Goal: Information Seeking & Learning: Learn about a topic

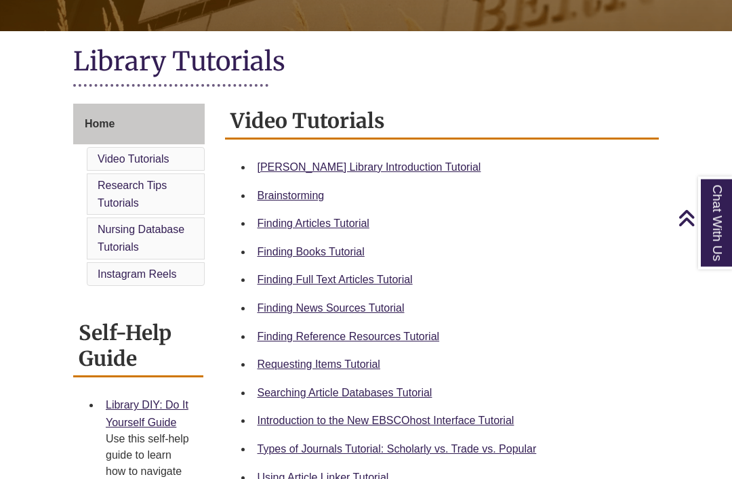
scroll to position [277, 0]
click at [360, 250] on link "Finding Books Tutorial" at bounding box center [310, 252] width 107 height 12
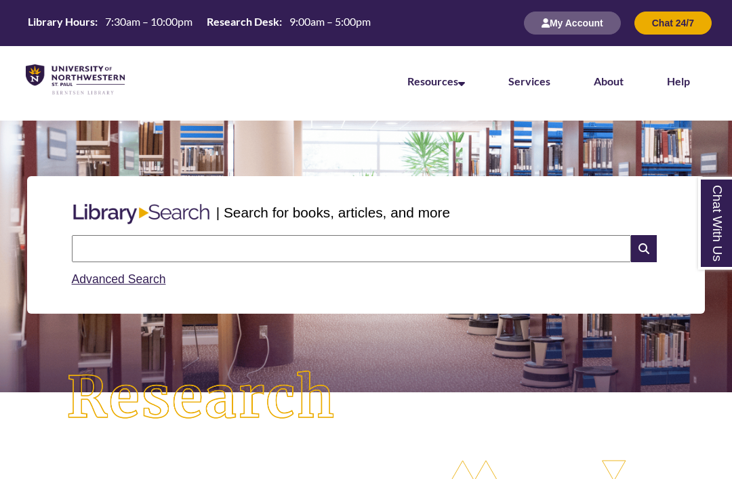
click at [524, 243] on input "text" at bounding box center [351, 248] width 559 height 27
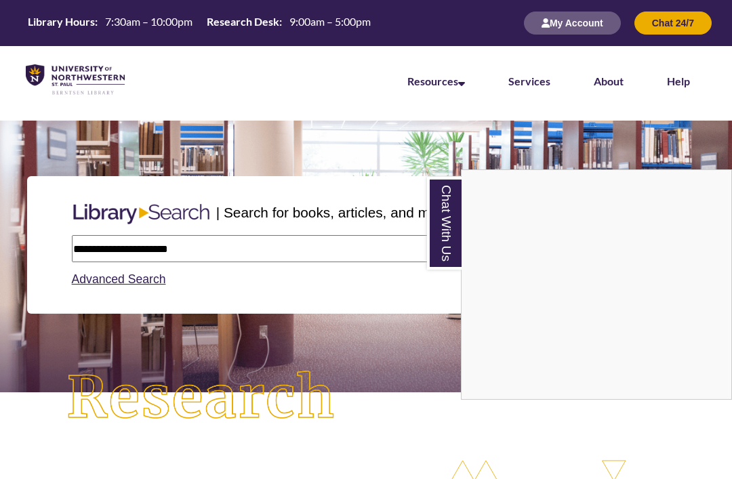
click at [82, 245] on div "Chat With Us" at bounding box center [366, 239] width 732 height 479
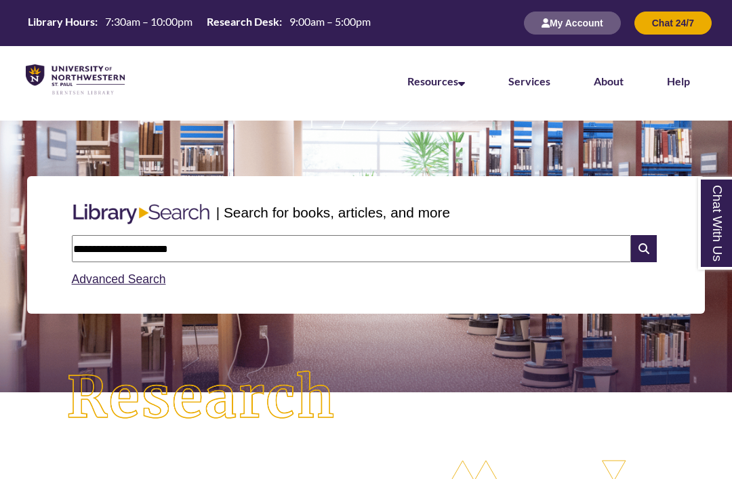
click at [91, 253] on input "**********" at bounding box center [351, 248] width 559 height 27
click at [84, 250] on input "**********" at bounding box center [351, 248] width 559 height 27
type input "**********"
click at [648, 235] on icon at bounding box center [644, 248] width 26 height 27
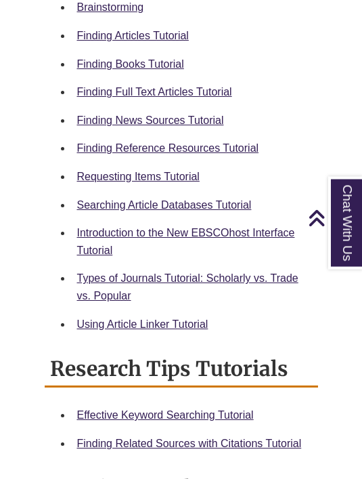
scroll to position [769, 0]
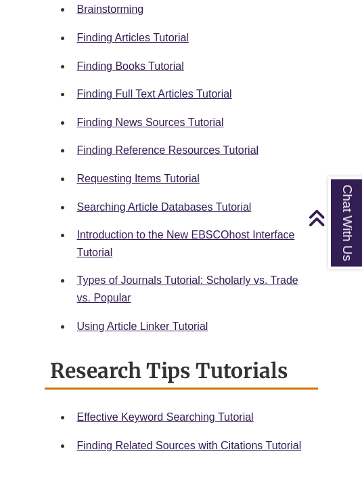
click at [188, 173] on link "Requesting Items Tutorial" at bounding box center [138, 179] width 123 height 12
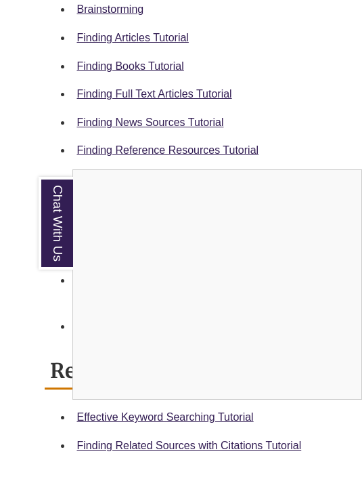
click at [287, 84] on div "Chat With Us" at bounding box center [181, 239] width 362 height 479
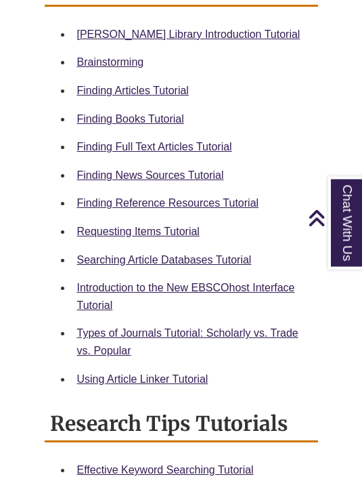
scroll to position [715, 0]
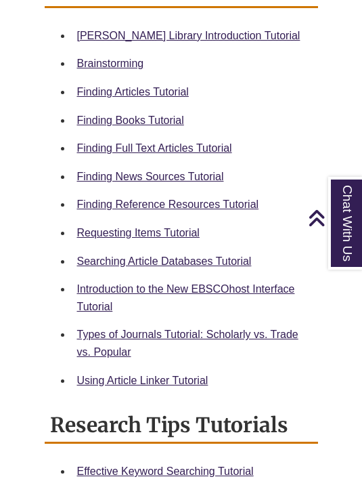
click at [184, 86] on link "Finding Articles Tutorial" at bounding box center [133, 92] width 112 height 12
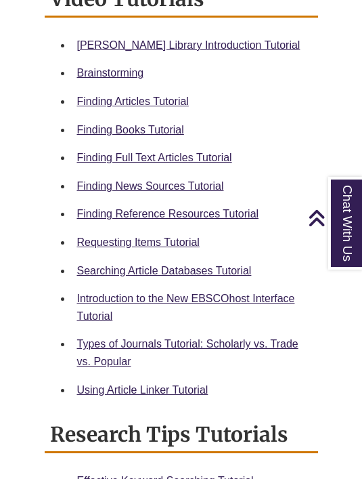
scroll to position [749, 0]
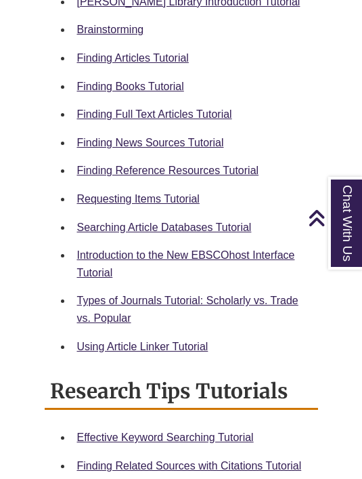
click at [299, 106] on div "Finding Full Text Articles Tutorial" at bounding box center [192, 115] width 230 height 18
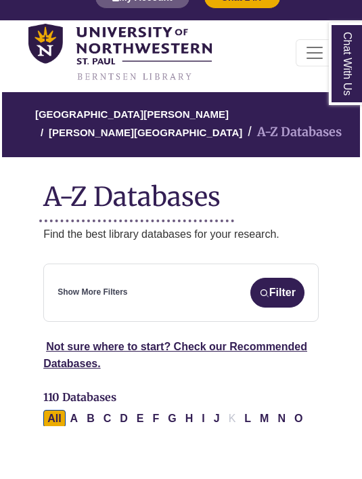
scroll to position [66, 0]
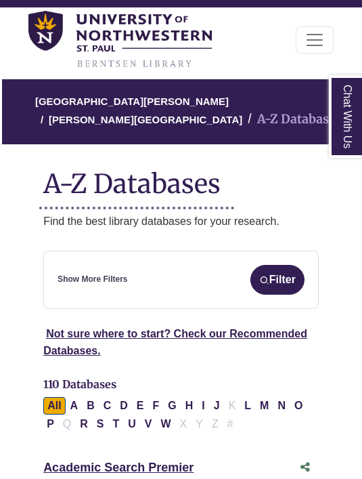
click at [190, 283] on div "Show More Filters Filter" at bounding box center [181, 280] width 247 height 30
click at [266, 277] on img "submit" at bounding box center [264, 280] width 10 height 10
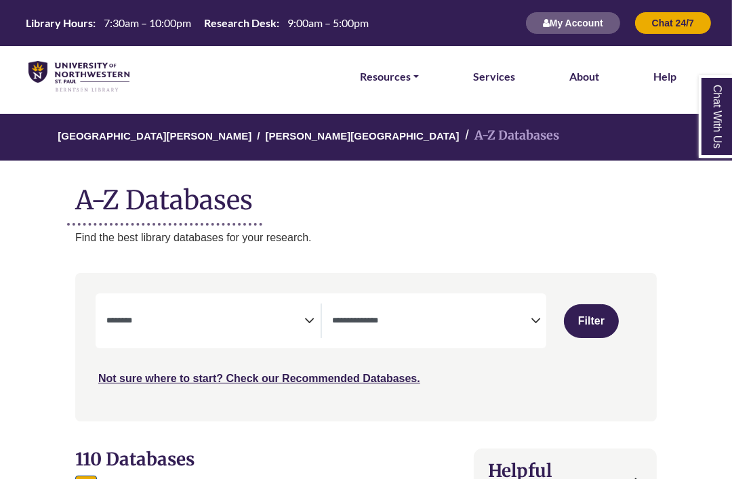
scroll to position [0, 6]
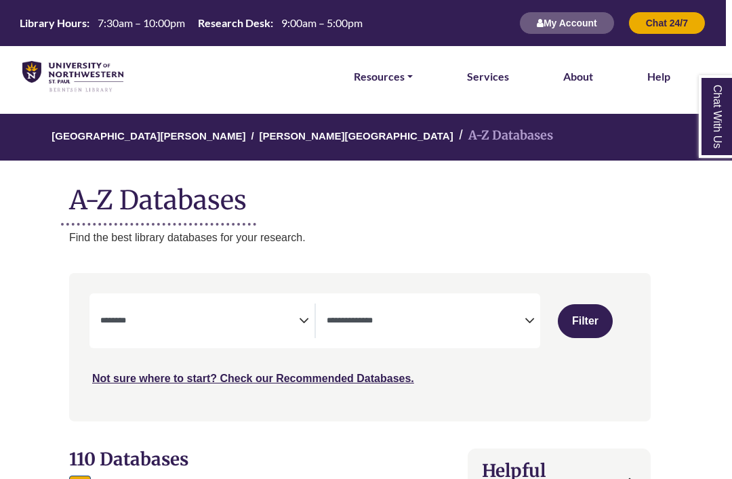
click at [211, 324] on textarea "Search" at bounding box center [199, 321] width 198 height 11
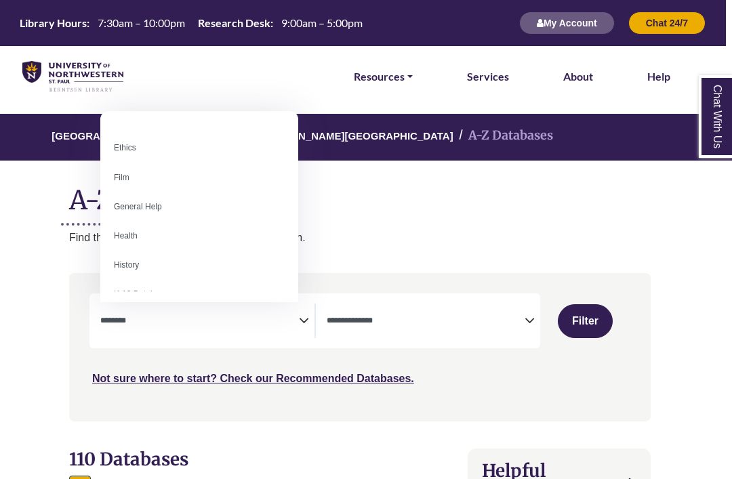
scroll to position [520, 0]
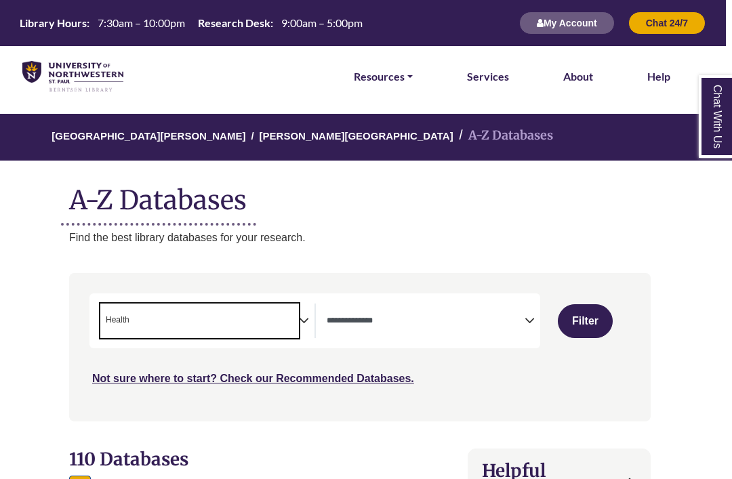
click at [362, 324] on textarea "Search" at bounding box center [425, 321] width 198 height 11
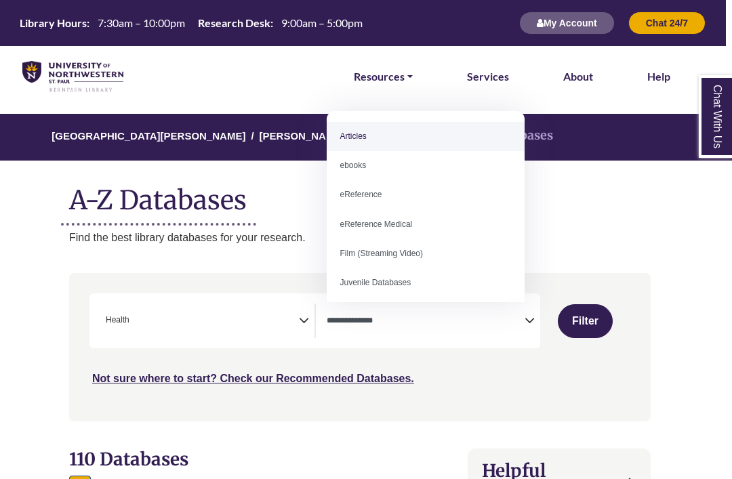
click at [276, 325] on span "× Health" at bounding box center [199, 320] width 198 height 35
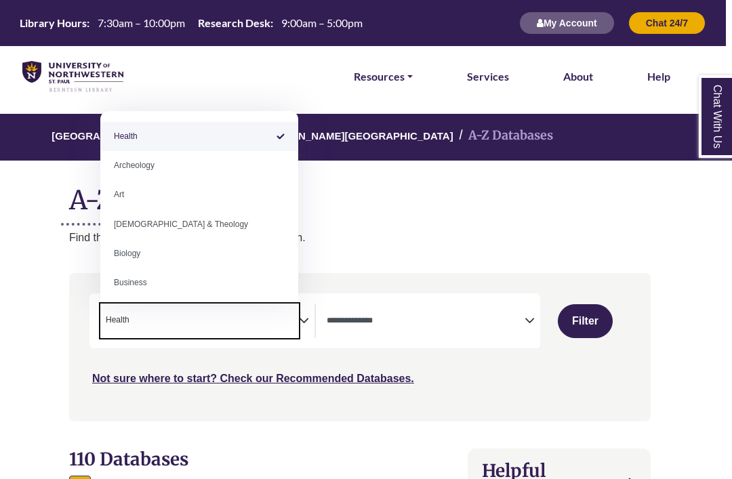
scroll to position [0, 0]
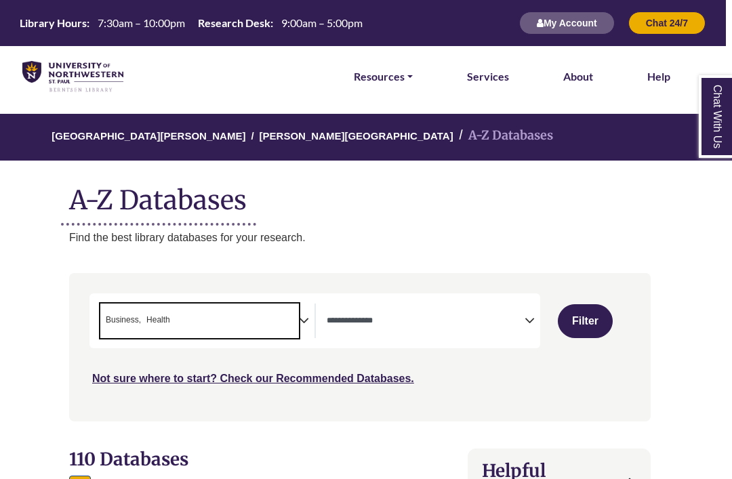
click at [298, 330] on span "× Business × Health" at bounding box center [199, 320] width 198 height 35
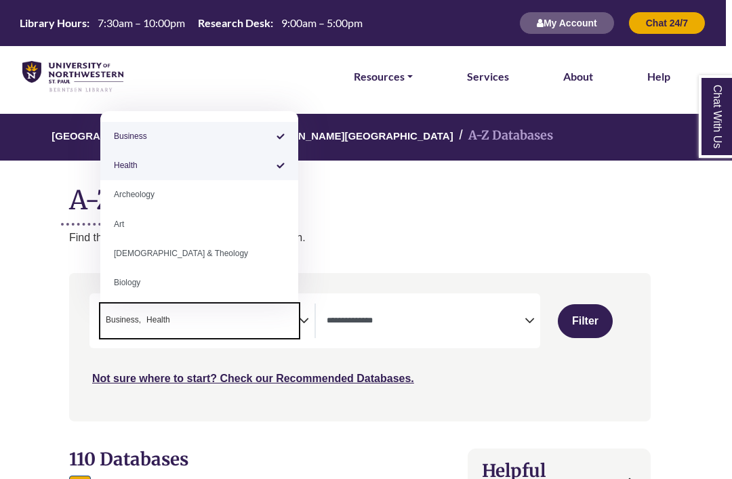
select select "*****"
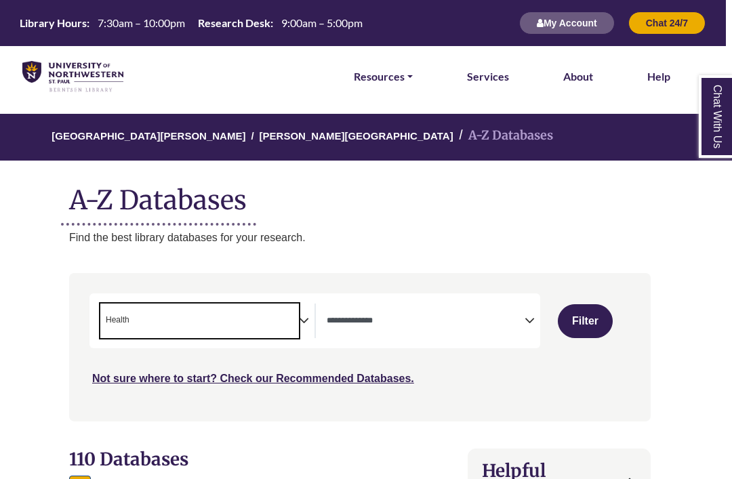
click at [294, 322] on span "× Health" at bounding box center [199, 320] width 198 height 35
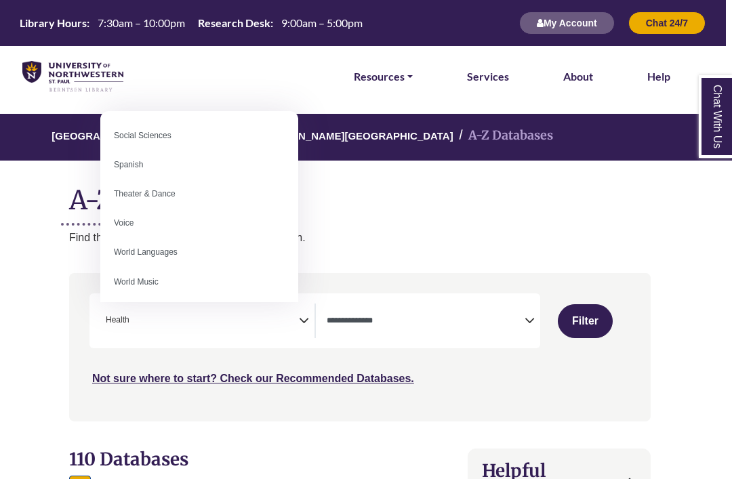
scroll to position [1200, 0]
click at [362, 233] on p "Find the best library databases for your research." at bounding box center [359, 238] width 581 height 18
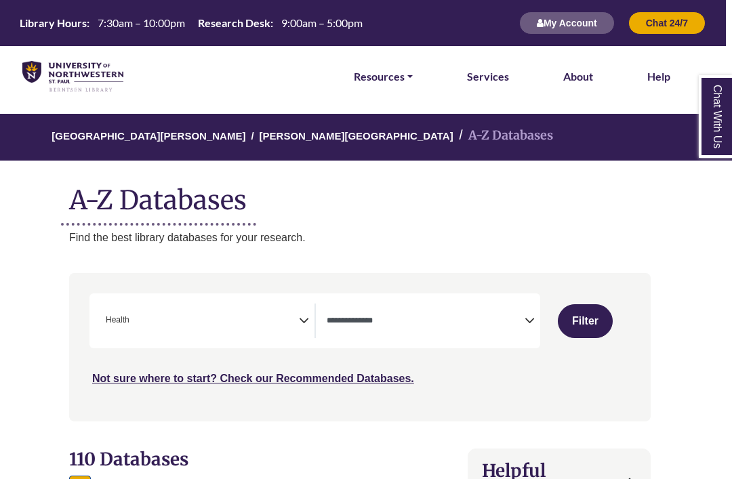
click at [362, 324] on textarea "Search" at bounding box center [425, 321] width 198 height 11
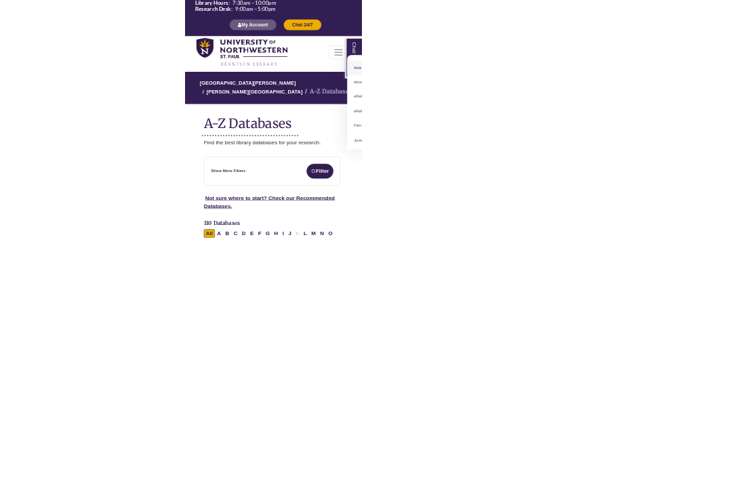
scroll to position [0, 6]
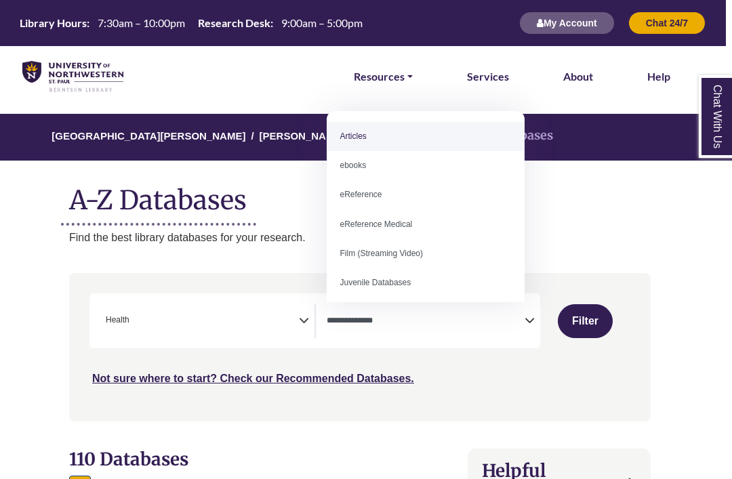
click at [362, 319] on button "Filter" at bounding box center [585, 321] width 56 height 34
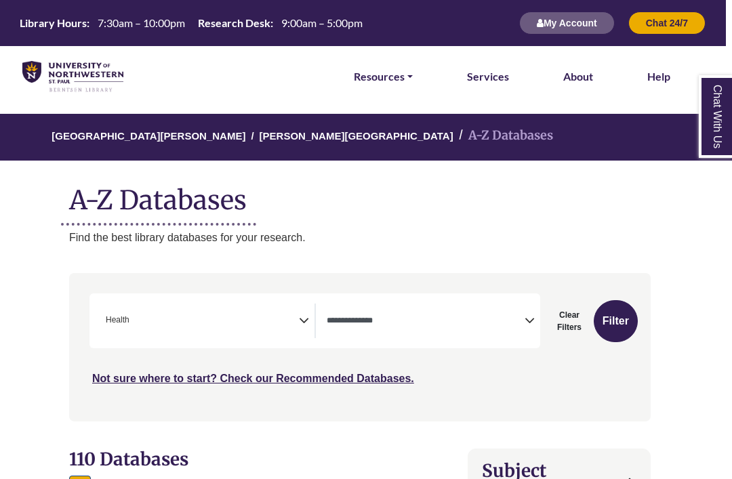
click at [362, 333] on button "Filter" at bounding box center [615, 321] width 44 height 42
select select "Database Types Filter"
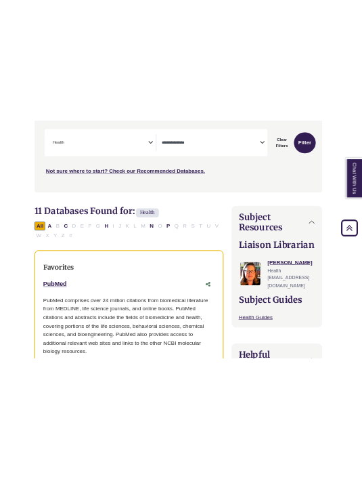
scroll to position [276, 0]
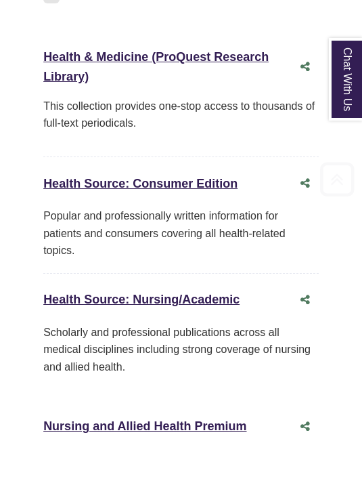
scroll to position [303, 0]
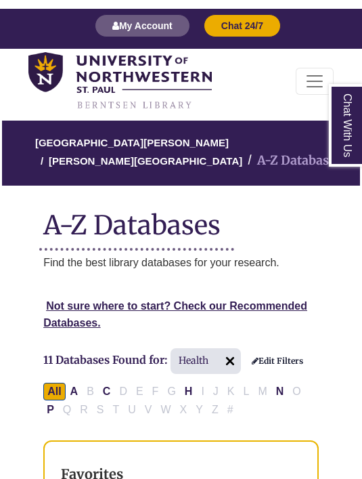
scroll to position [0, 0]
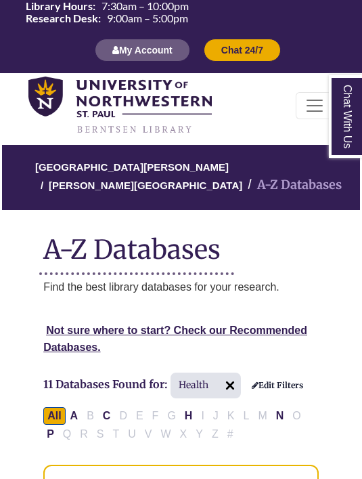
click at [225, 384] on img at bounding box center [230, 386] width 22 height 22
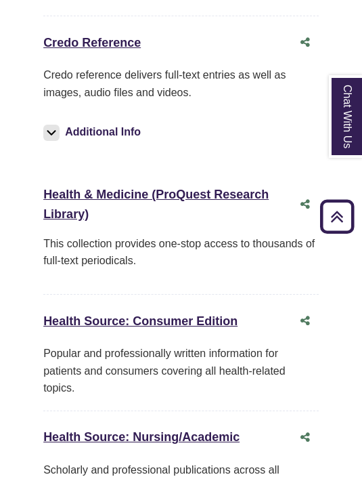
scroll to position [1640, 0]
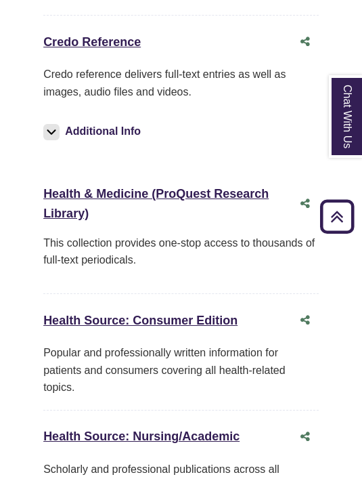
click at [213, 314] on link "Health Source: Consumer Edition This link opens in a new window" at bounding box center [140, 321] width 194 height 14
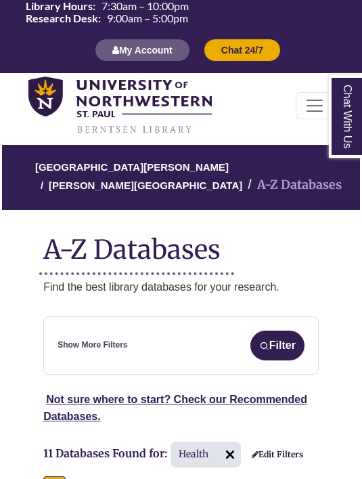
scroll to position [5, 0]
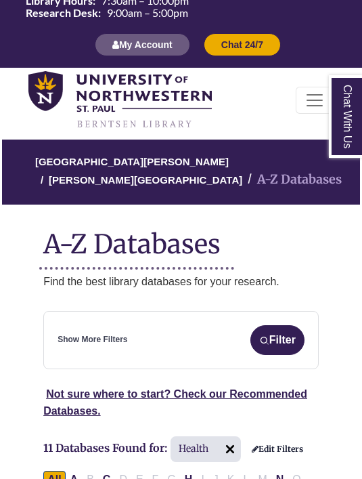
click at [186, 253] on h1 "A-Z Databases" at bounding box center [181, 238] width 276 height 41
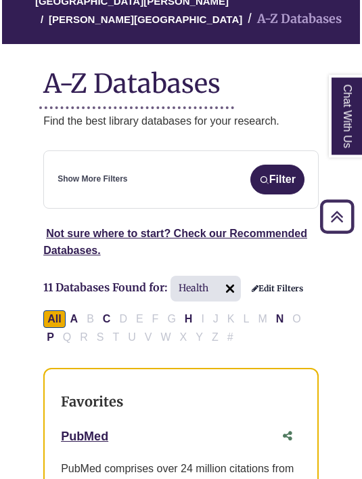
scroll to position [166, 0]
click at [231, 291] on img at bounding box center [230, 289] width 22 height 22
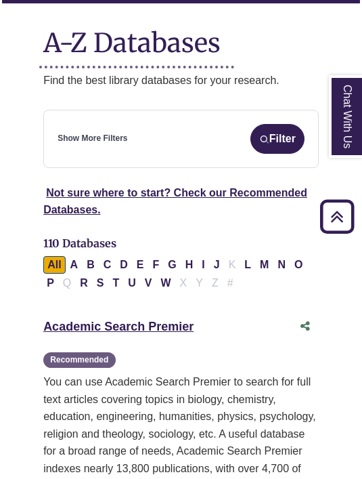
scroll to position [250, 0]
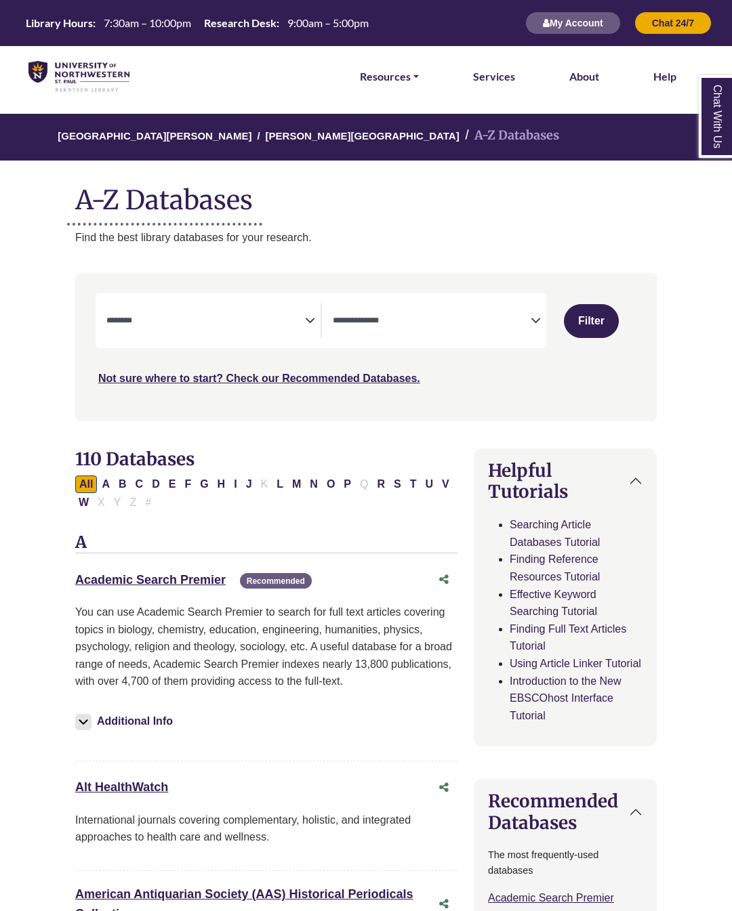
select select "Database Subject Filter"
select select "Database Types Filter"
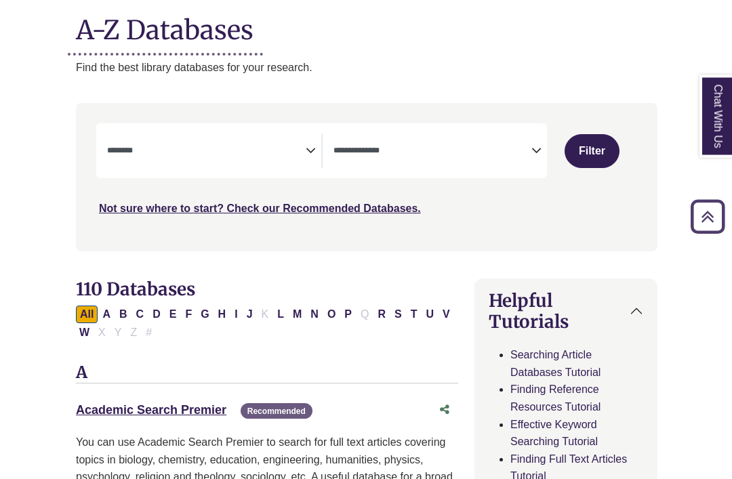
scroll to position [170, 0]
click at [201, 406] on link "Academic Search Premier This link opens in a new window" at bounding box center [150, 410] width 150 height 14
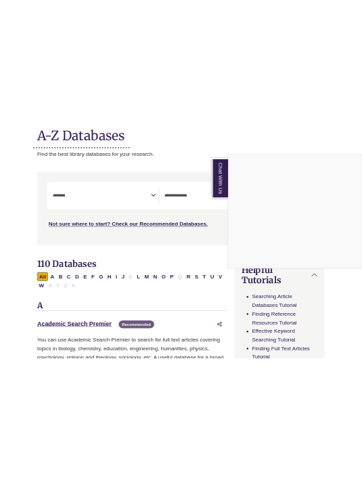
scroll to position [0, 0]
